Goal: Communication & Community: Connect with others

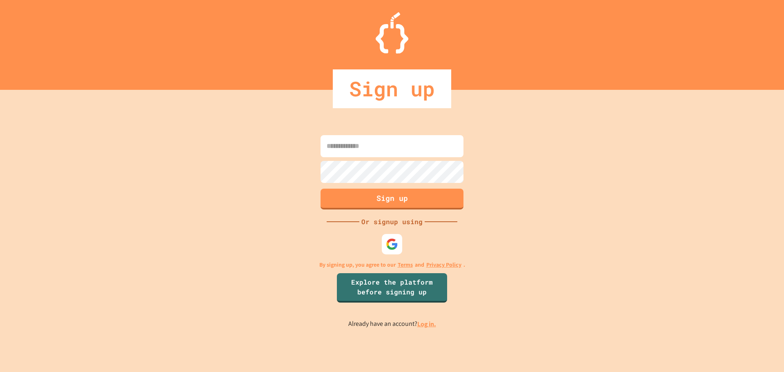
click at [361, 143] on input at bounding box center [391, 146] width 143 height 22
click at [396, 243] on img at bounding box center [391, 243] width 13 height 13
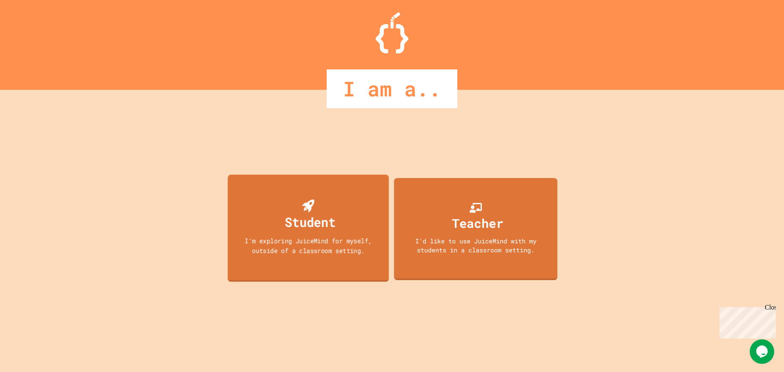
click at [302, 243] on div "I'm exploring JuiceMind for myself, outside of a classroom setting." at bounding box center [308, 245] width 145 height 19
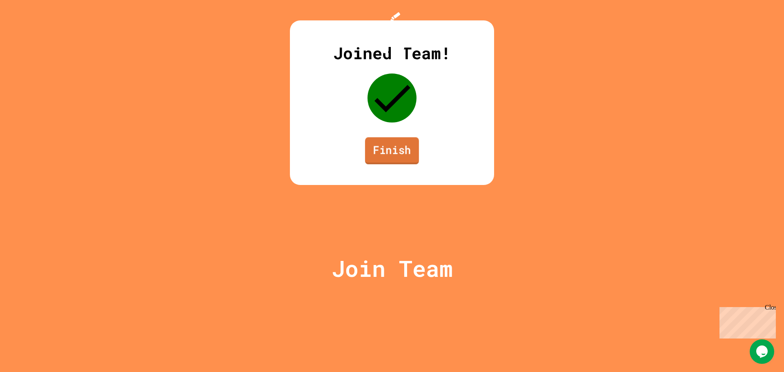
click at [392, 164] on link "Finish" at bounding box center [392, 150] width 54 height 27
